Goal: Register for event/course

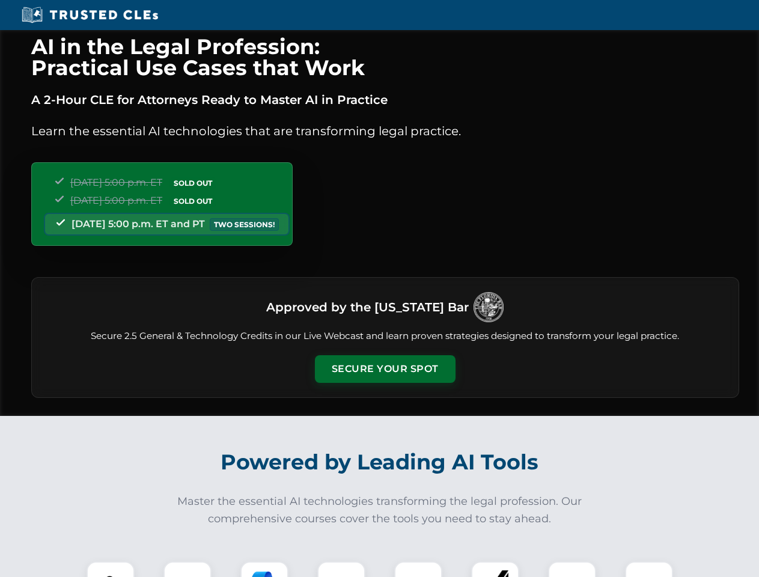
click at [385, 369] on button "Secure Your Spot" at bounding box center [385, 369] width 141 height 28
click at [111, 569] on img at bounding box center [110, 585] width 35 height 35
